Goal: Task Accomplishment & Management: Use online tool/utility

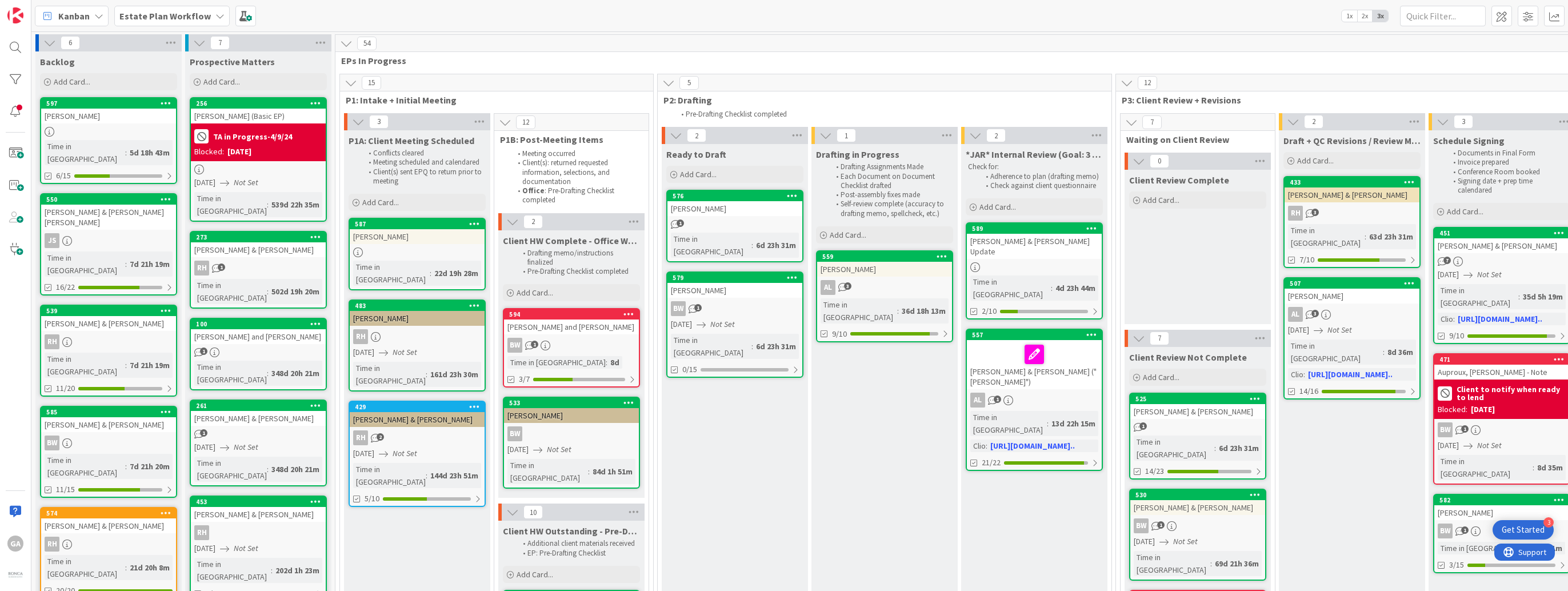
click at [215, 16] on icon at bounding box center [220, 16] width 9 height 9
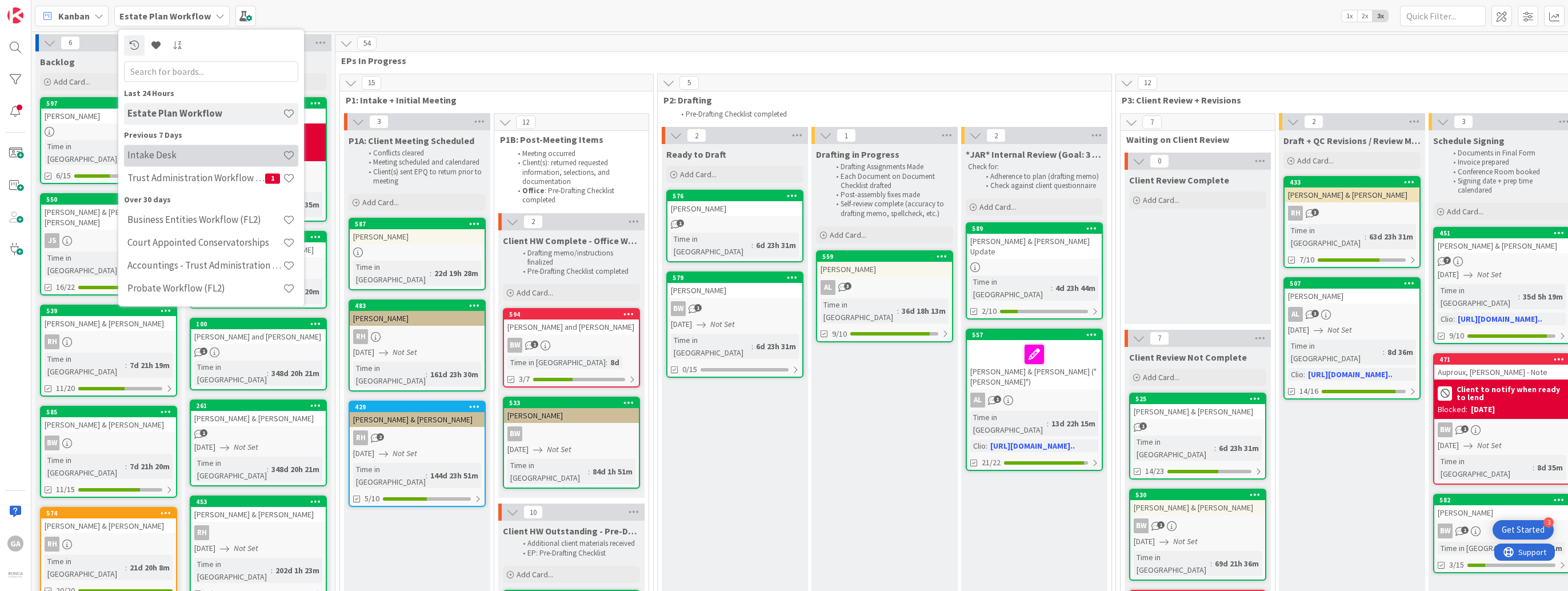
click at [158, 158] on h4 "Intake Desk" at bounding box center [205, 155] width 155 height 11
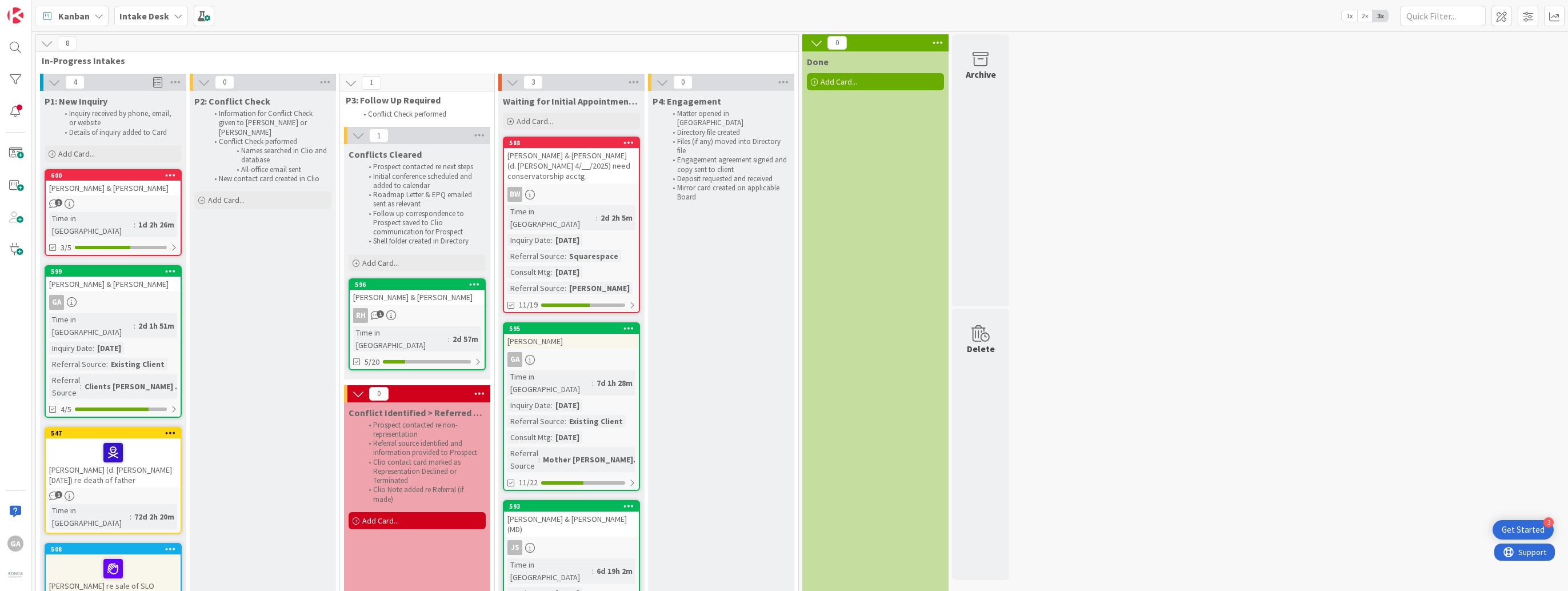
click at [129, 277] on div "[PERSON_NAME] & [PERSON_NAME]" at bounding box center [113, 284] width 135 height 15
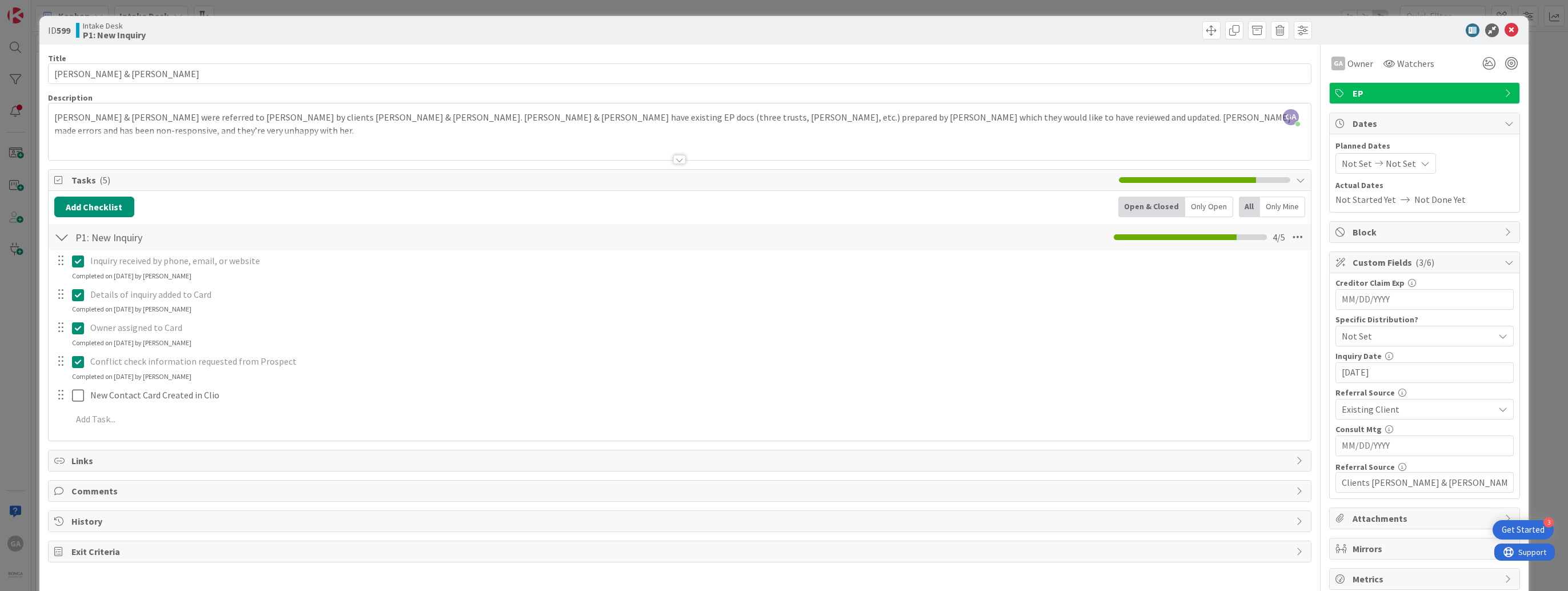
scroll to position [21, 0]
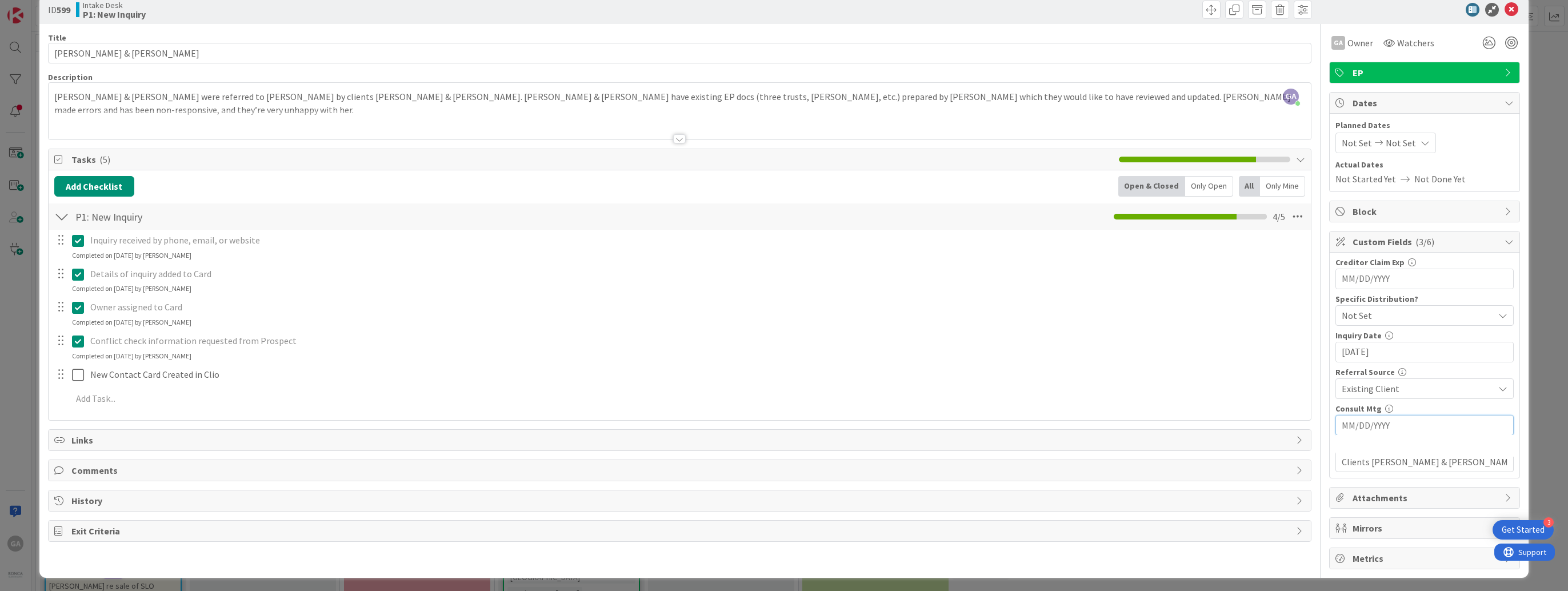
click at [1396, 420] on input "MM/DD/YYYY" at bounding box center [1425, 425] width 166 height 19
click at [1488, 458] on icon "Move forward to switch to the next month." at bounding box center [1493, 454] width 11 height 11
click at [1404, 556] on td "18" at bounding box center [1405, 560] width 22 height 21
type input "[DATE]"
click at [1504, 9] on icon at bounding box center [1511, 10] width 14 height 14
